Goal: Obtain resource: Download file/media

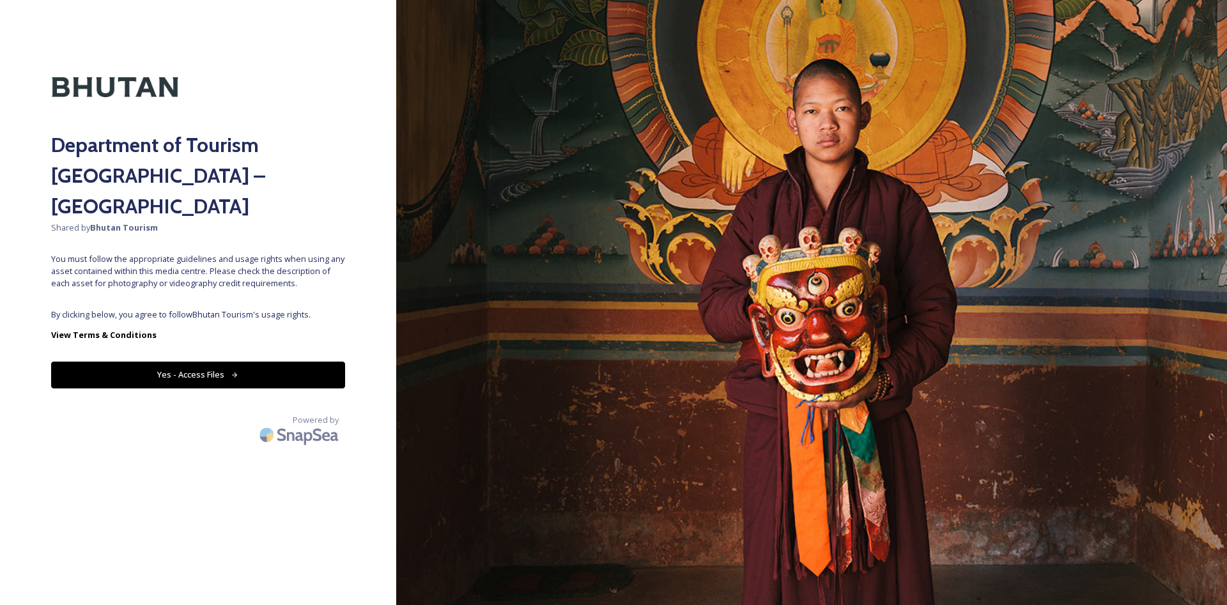
click at [205, 362] on button "Yes - Access Files" at bounding box center [198, 375] width 294 height 26
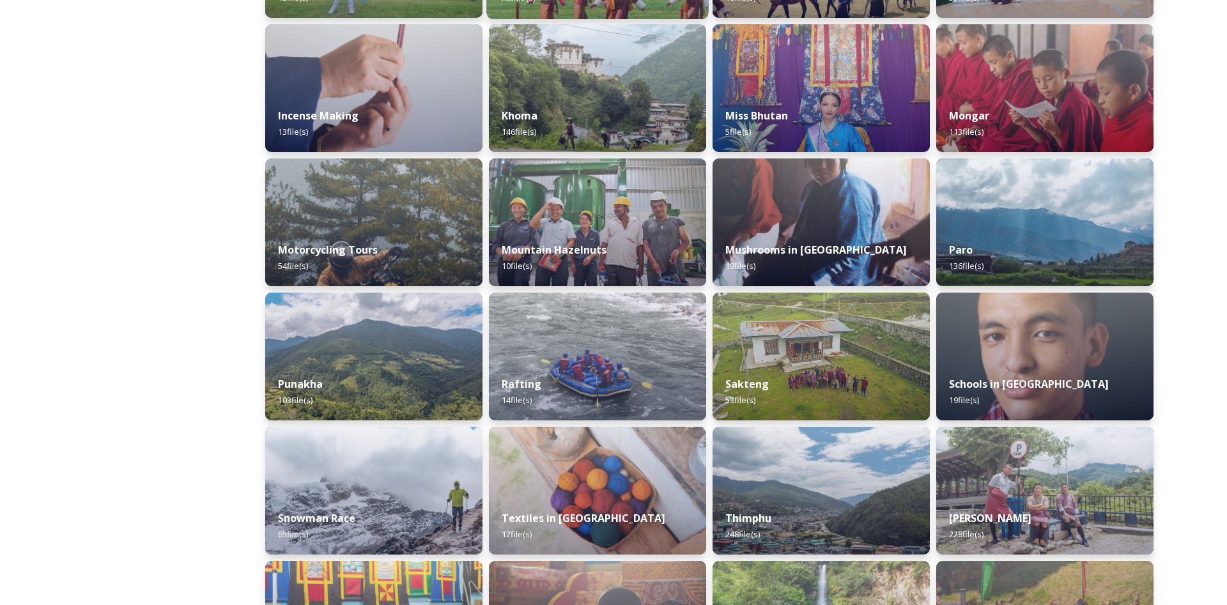
scroll to position [782, 0]
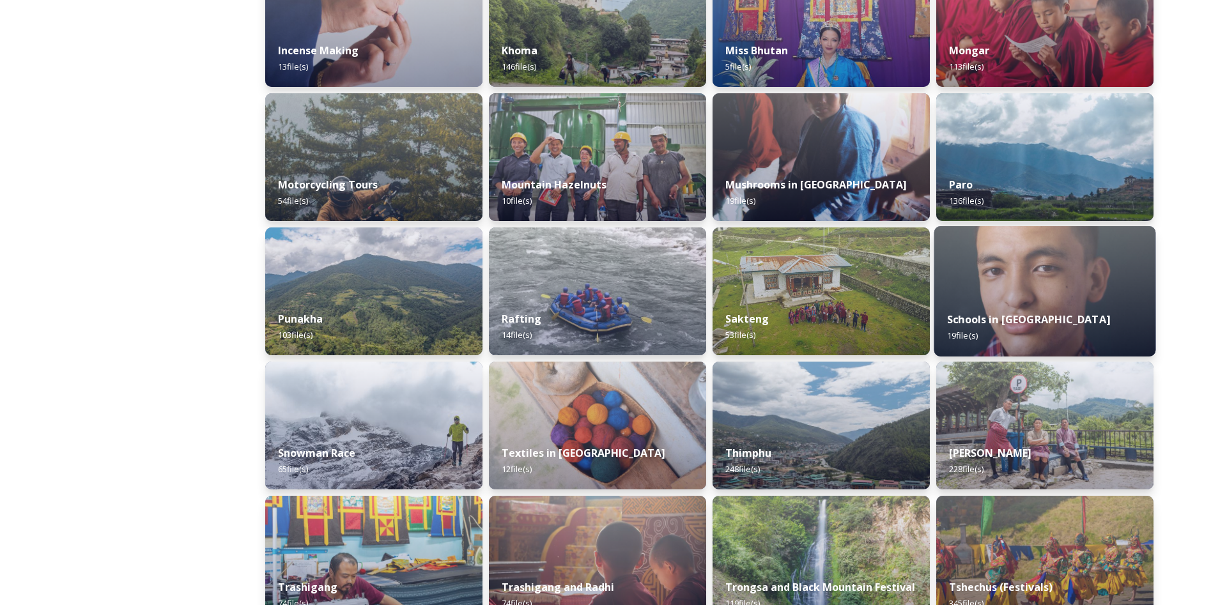
click at [981, 318] on strong "Schools in [GEOGRAPHIC_DATA]" at bounding box center [1028, 320] width 163 height 14
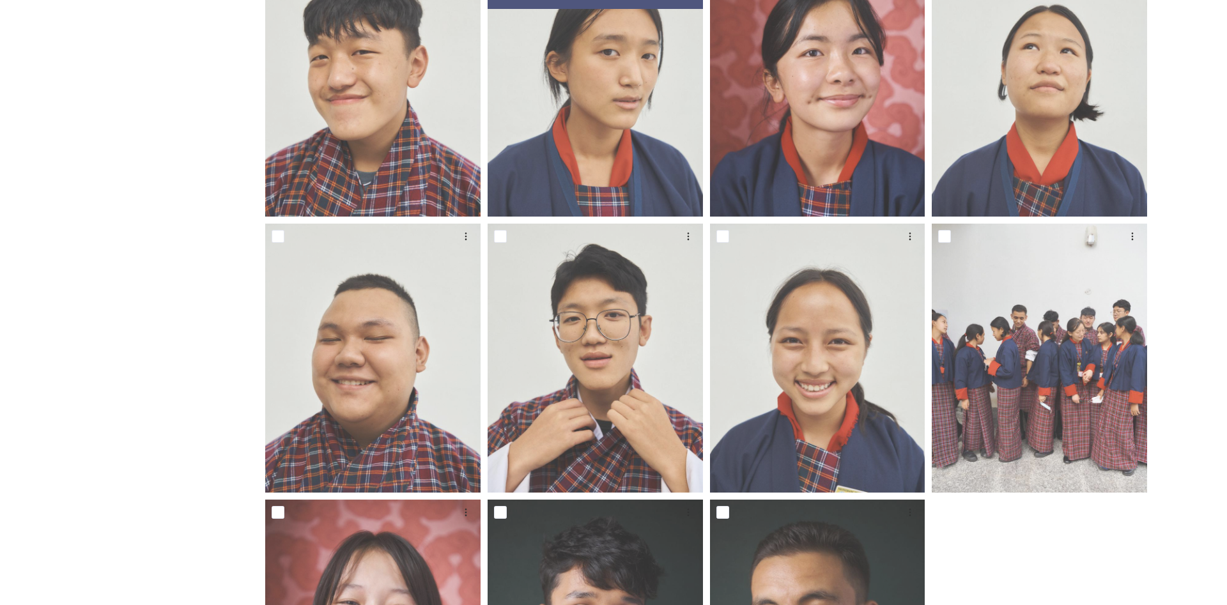
scroll to position [1039, 0]
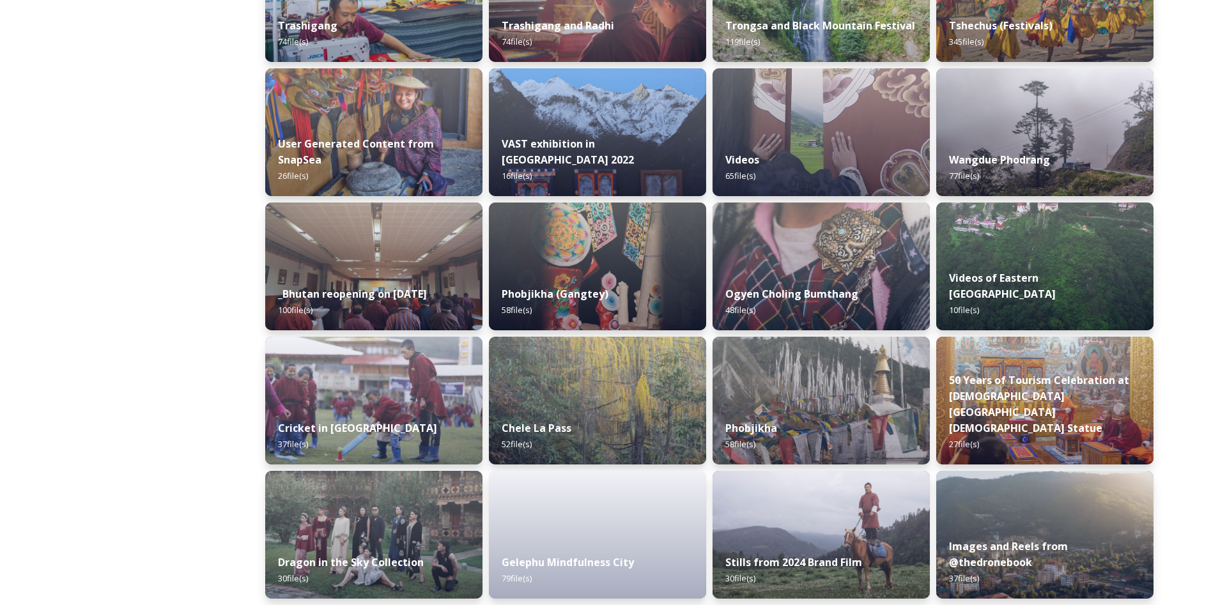
scroll to position [1485, 0]
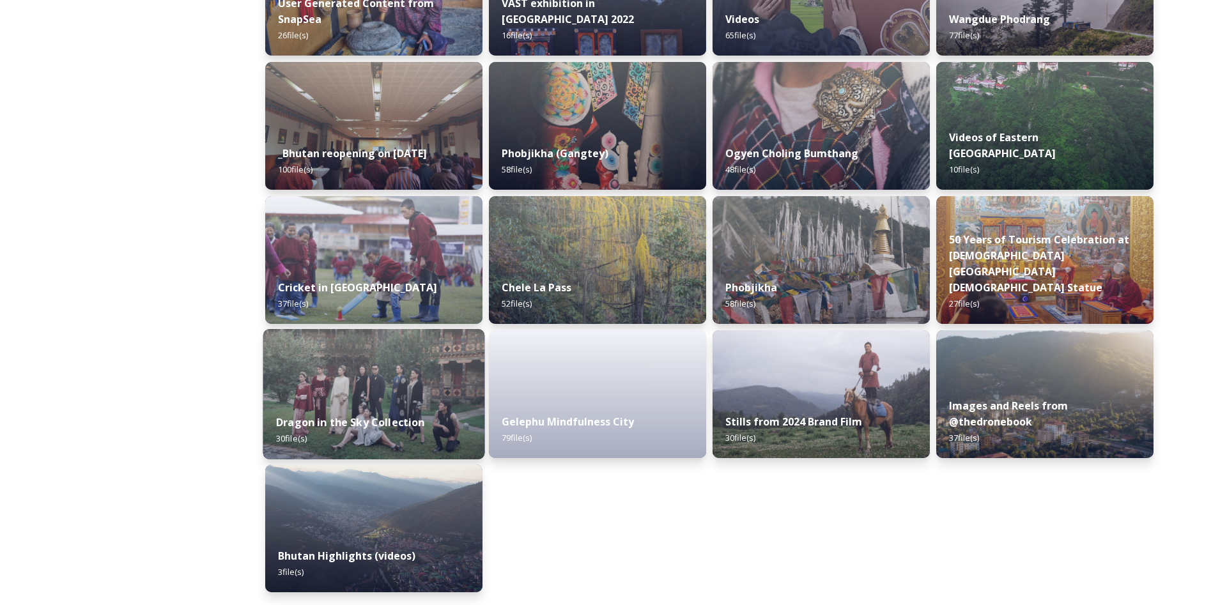
click at [378, 371] on img at bounding box center [374, 394] width 222 height 130
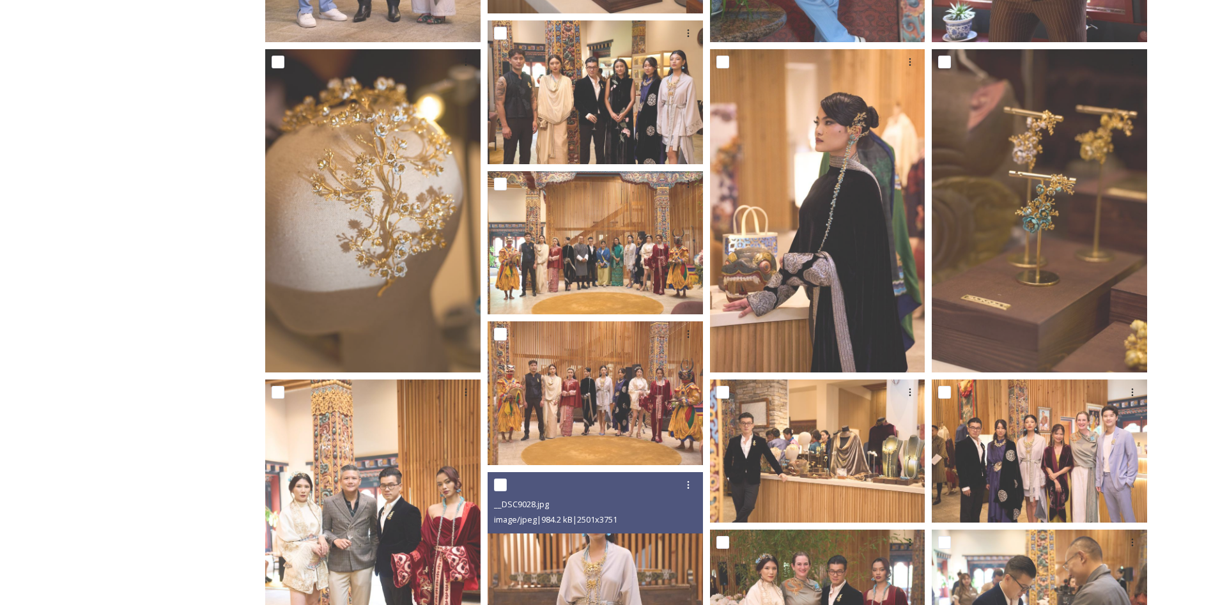
scroll to position [783, 0]
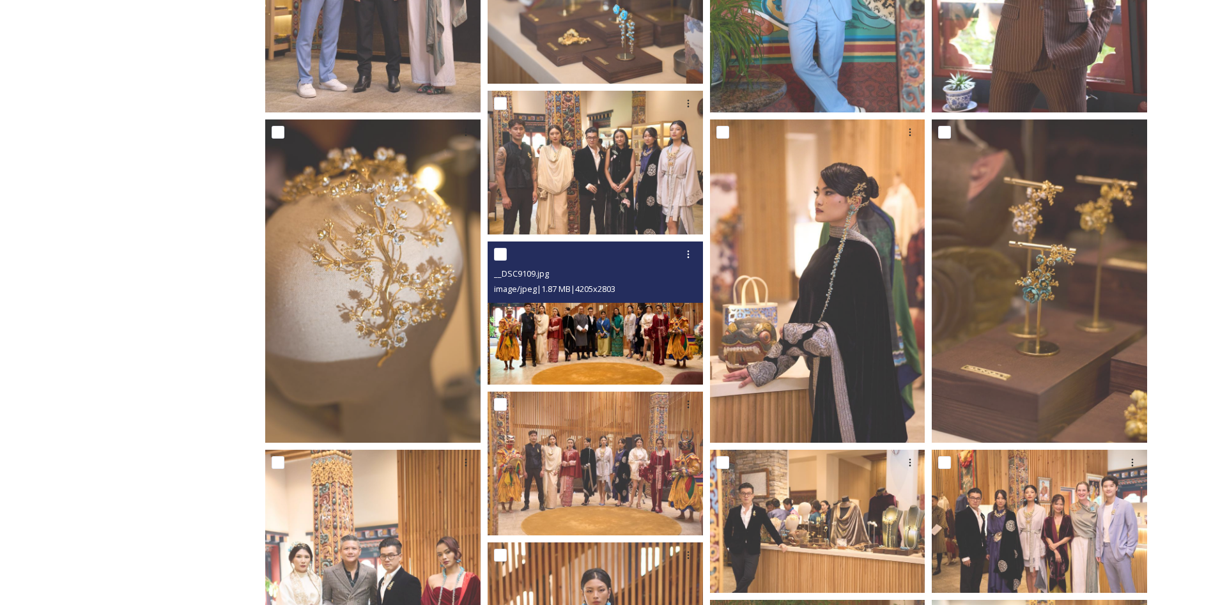
click at [605, 342] on img at bounding box center [595, 313] width 215 height 144
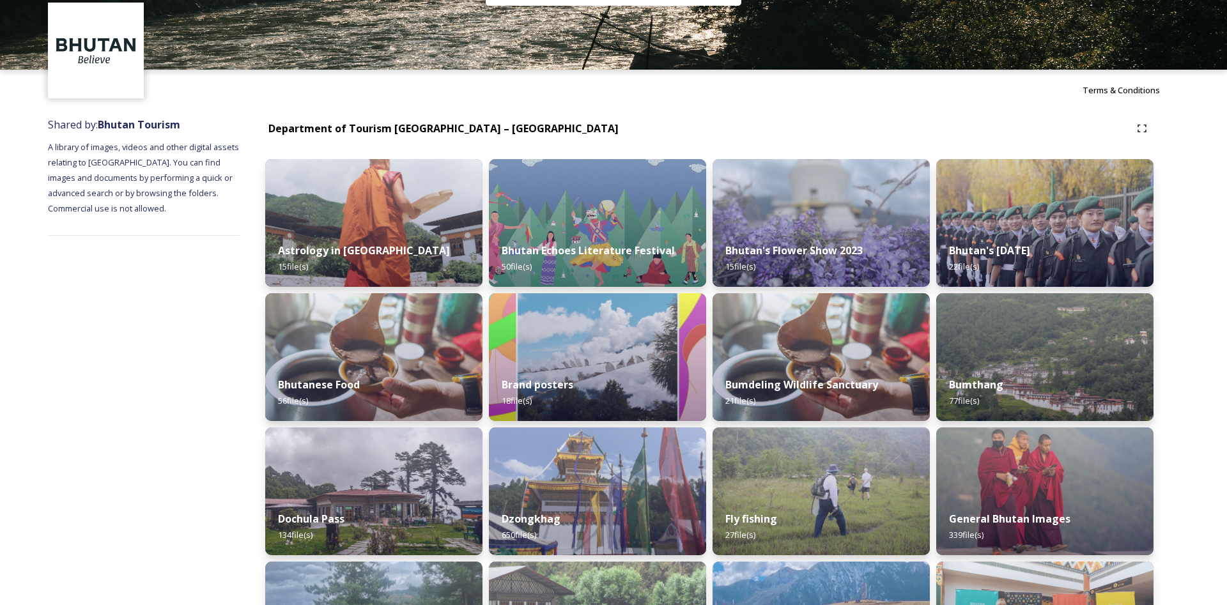
scroll to position [65, 0]
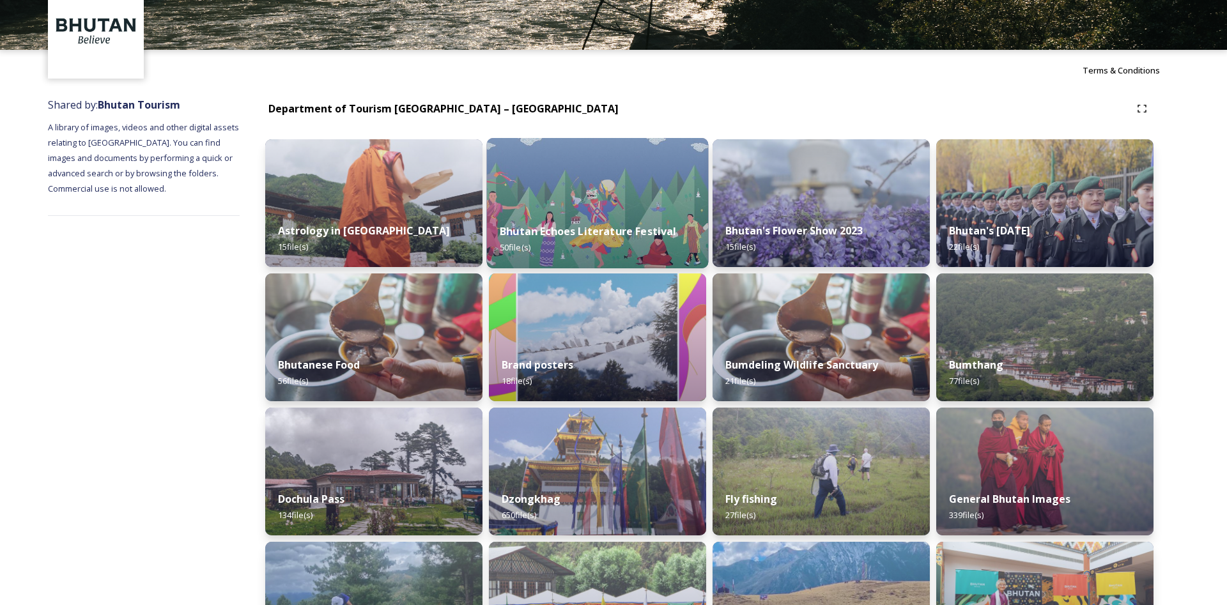
click at [513, 309] on img at bounding box center [597, 338] width 217 height 128
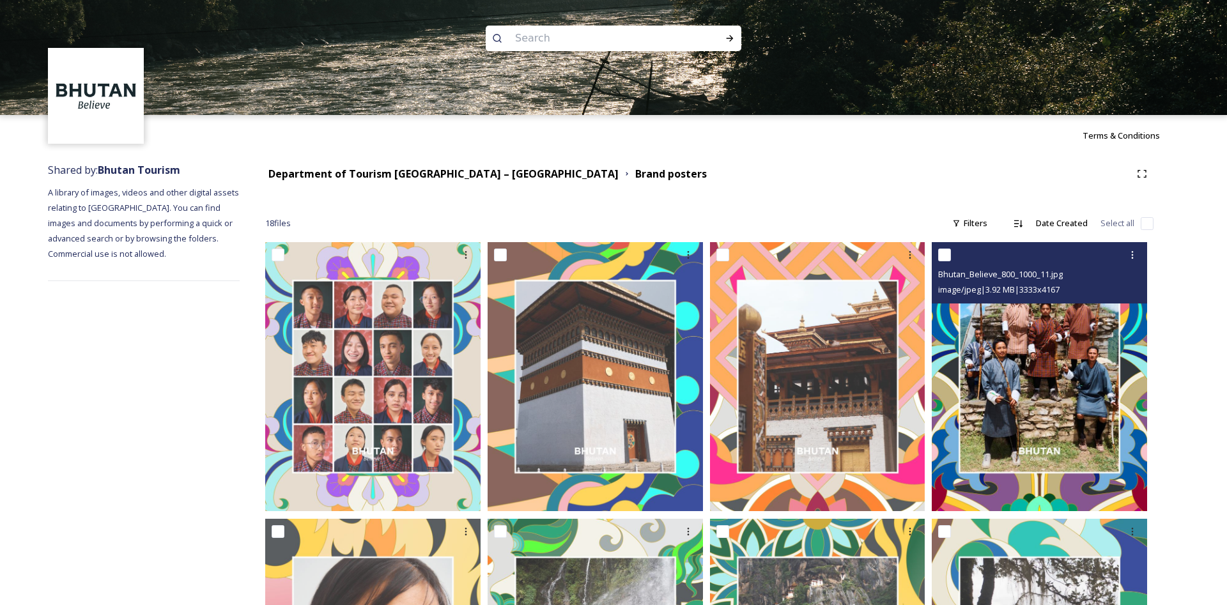
click at [1026, 410] on img at bounding box center [1039, 376] width 215 height 269
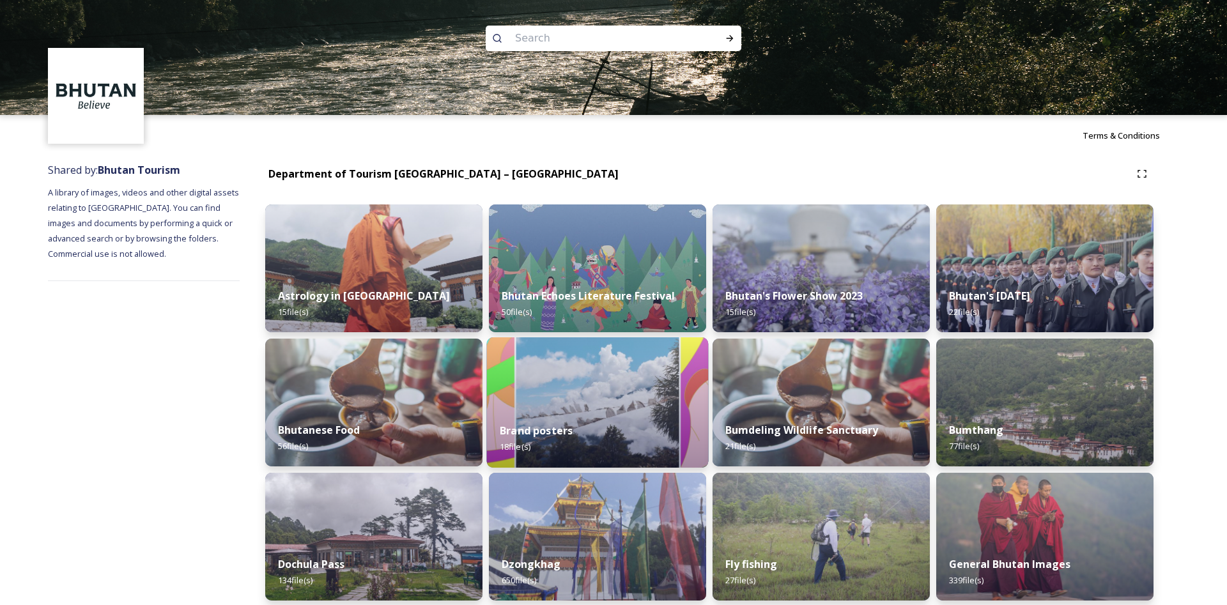
click at [601, 396] on img at bounding box center [598, 402] width 222 height 130
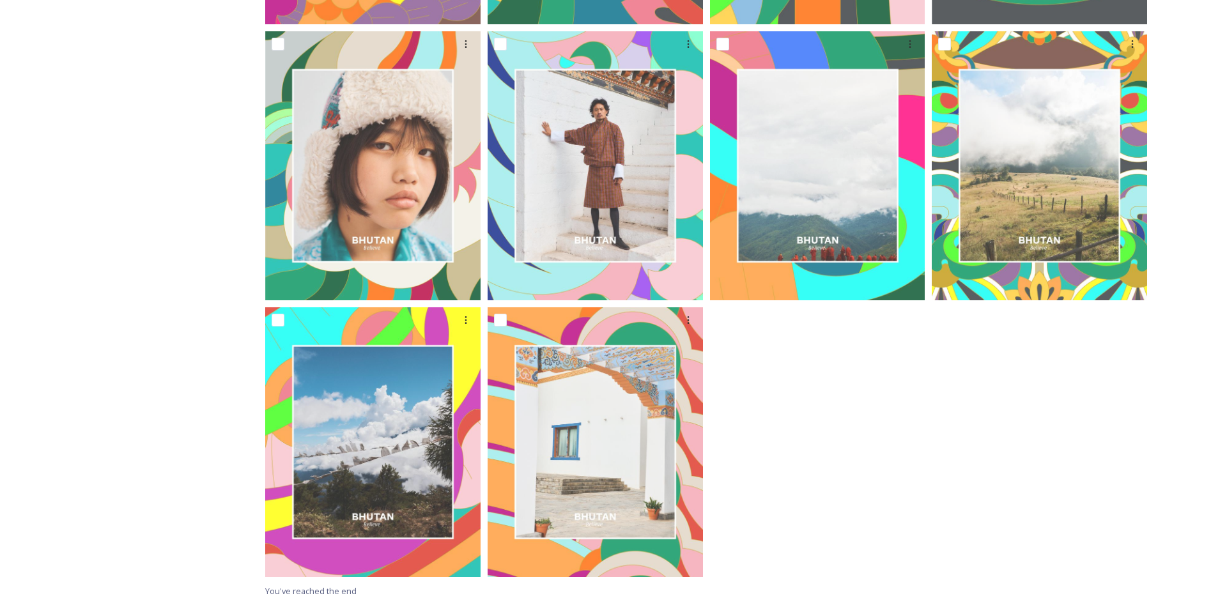
scroll to position [975, 0]
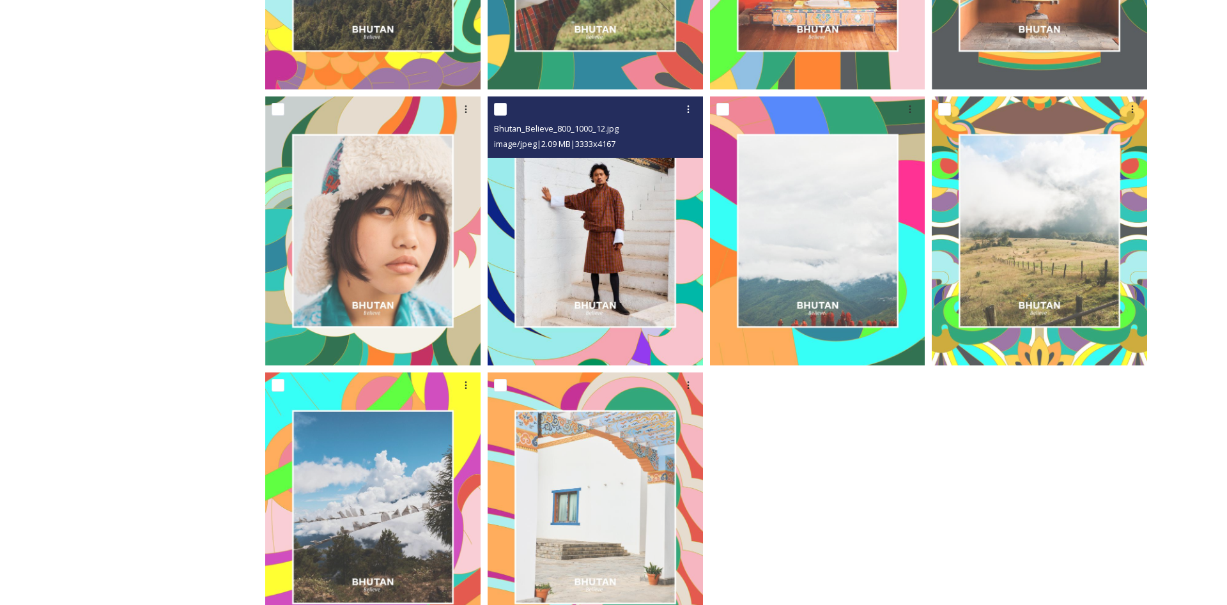
click at [551, 223] on img at bounding box center [595, 231] width 215 height 269
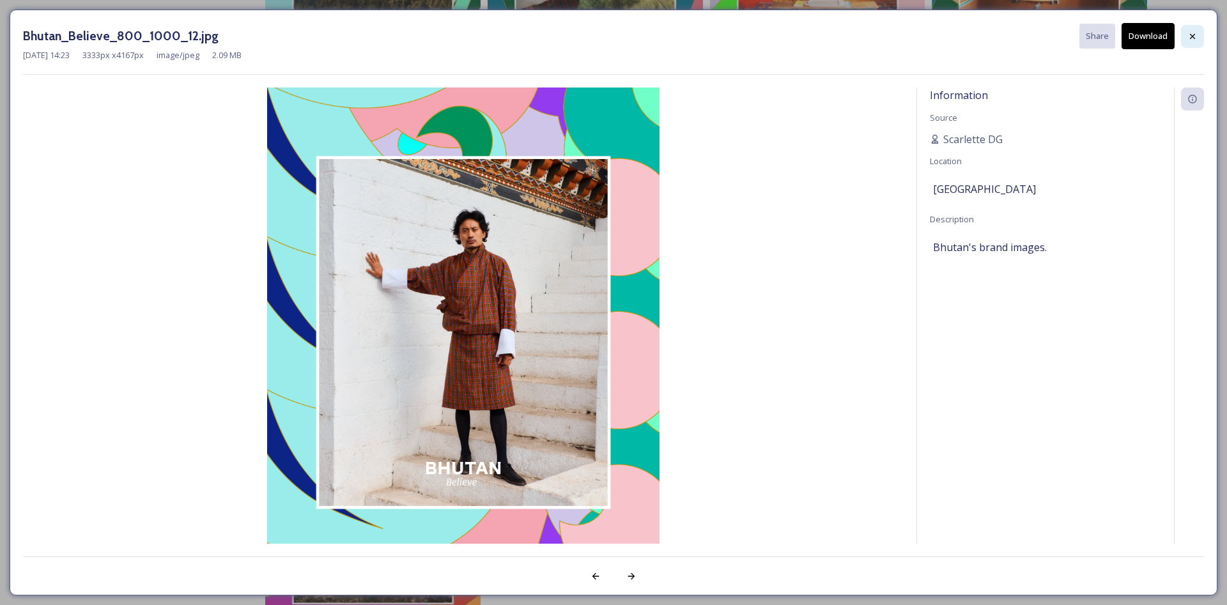
click at [1194, 34] on icon at bounding box center [1192, 36] width 10 height 10
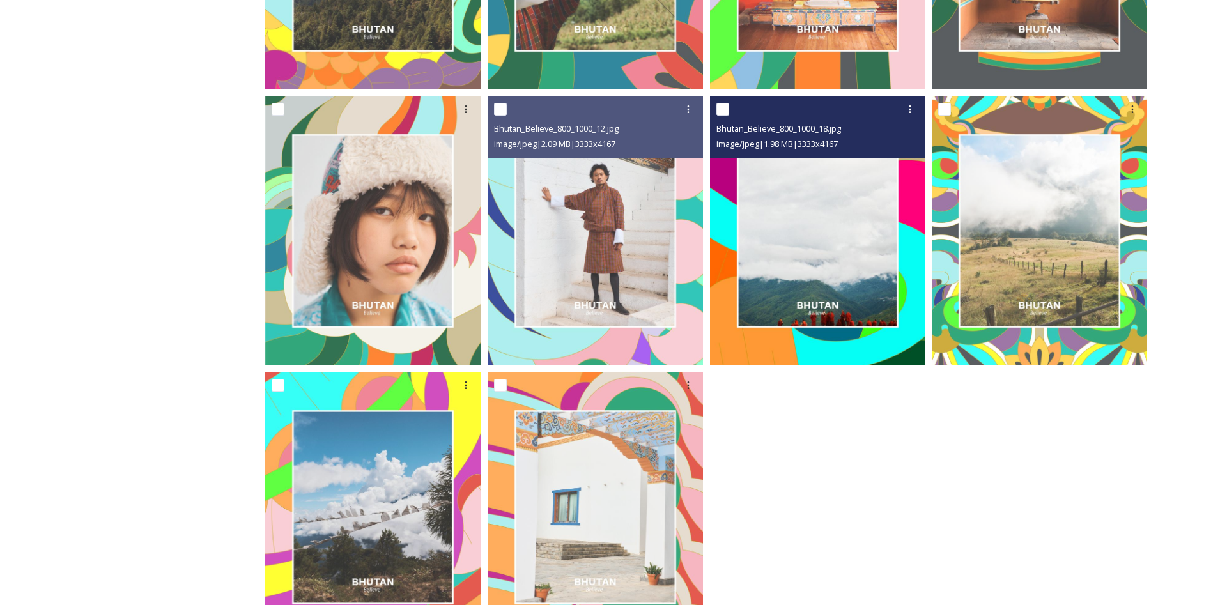
click at [764, 232] on img at bounding box center [817, 231] width 215 height 269
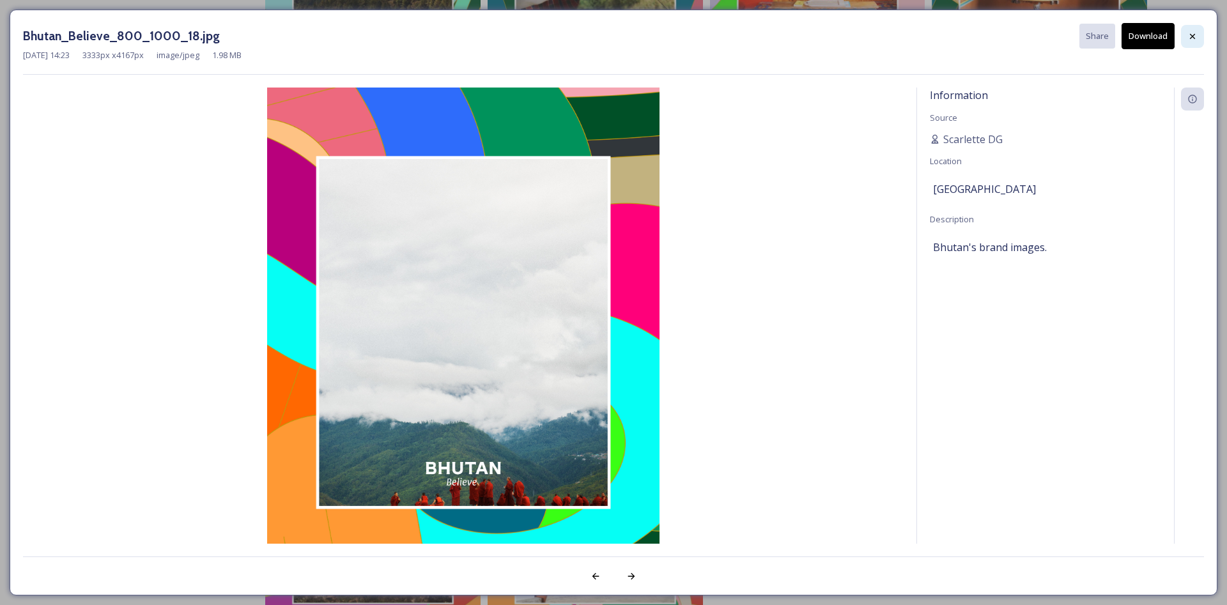
click at [1194, 40] on icon at bounding box center [1192, 36] width 10 height 10
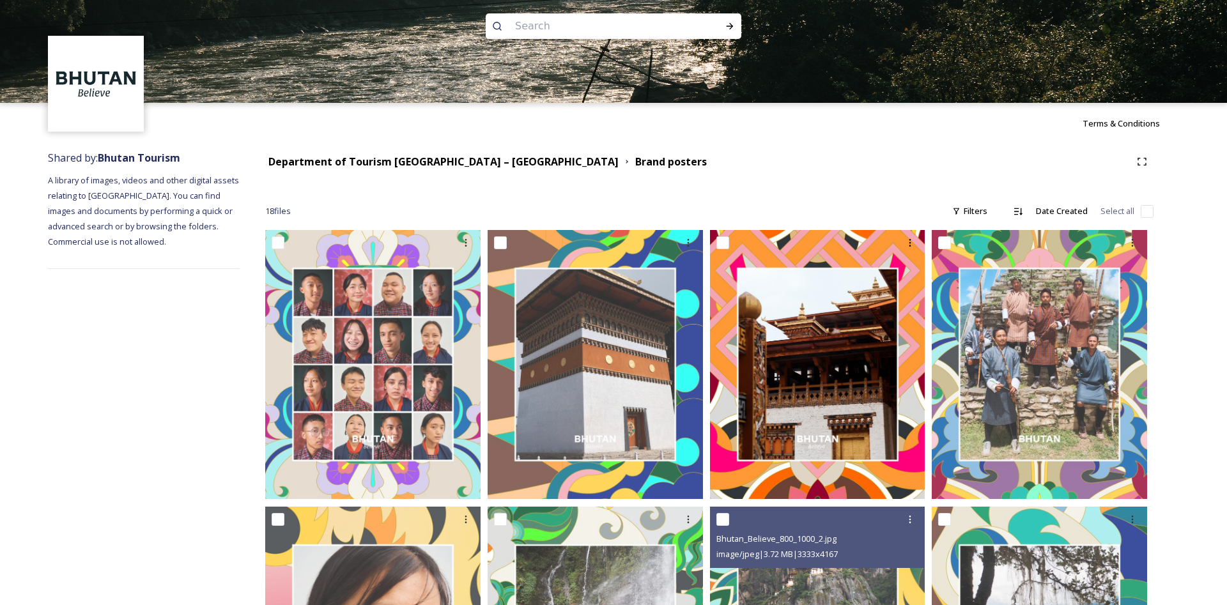
scroll to position [0, 0]
